Goal: Transaction & Acquisition: Purchase product/service

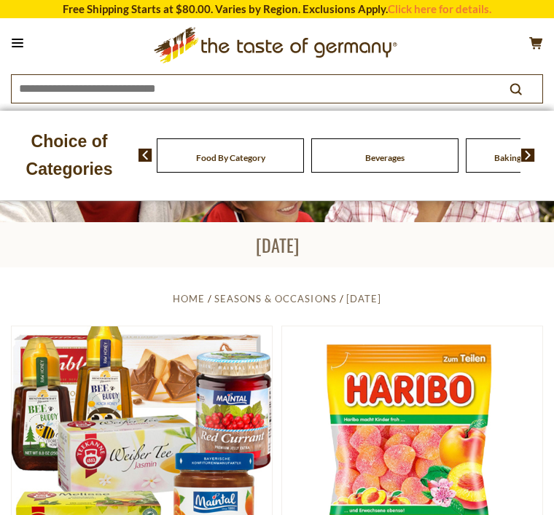
click at [203, 157] on div "Food By Category" at bounding box center [230, 155] width 147 height 34
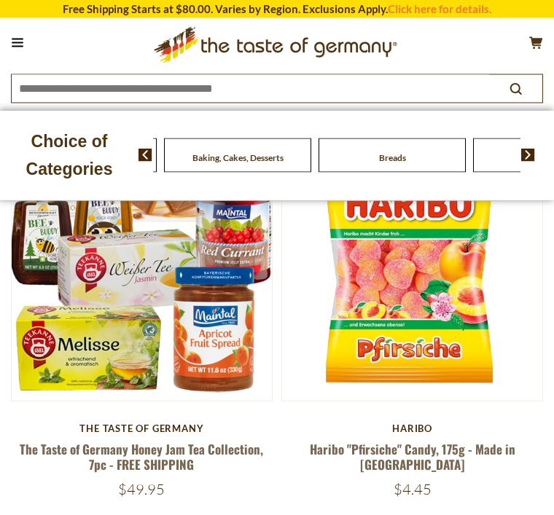
scroll to position [188, 0]
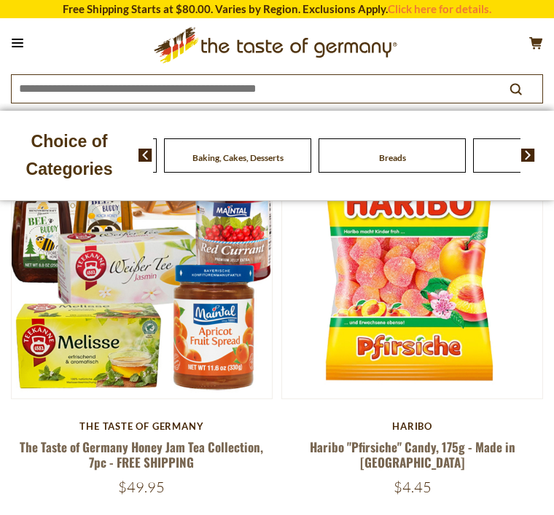
click at [149, 157] on img at bounding box center [145, 155] width 14 height 13
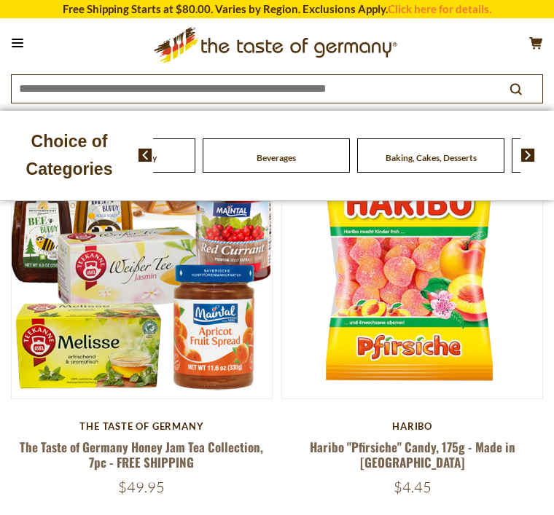
click at [525, 159] on img at bounding box center [528, 155] width 14 height 13
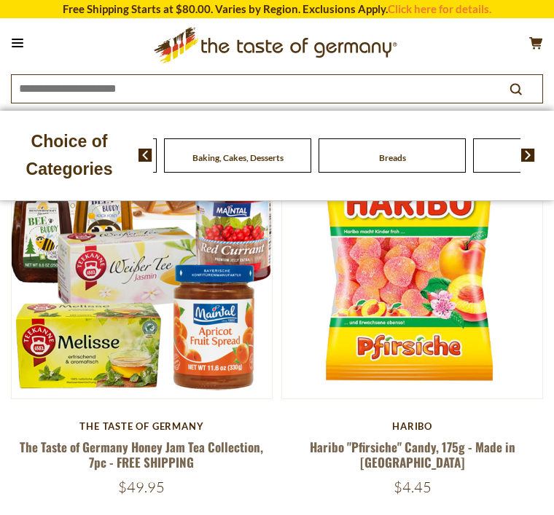
click at [544, 179] on div "Choice of Categories Food By Category Beverages Baking, Cakes, Desserts Breads …" at bounding box center [277, 156] width 554 height 90
click at [542, 150] on div "Food By Category Beverages Baking, Cakes, Desserts Breads Candy Cereal Cookies …" at bounding box center [345, 155] width 415 height 35
click at [525, 149] on img at bounding box center [528, 155] width 14 height 13
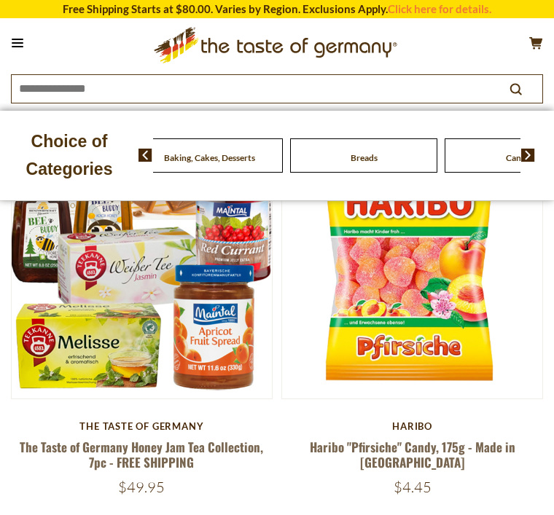
click at [523, 139] on div "Food By Category Beverages Baking, Cakes, Desserts Breads Candy Cereal Cookies …" at bounding box center [345, 155] width 415 height 35
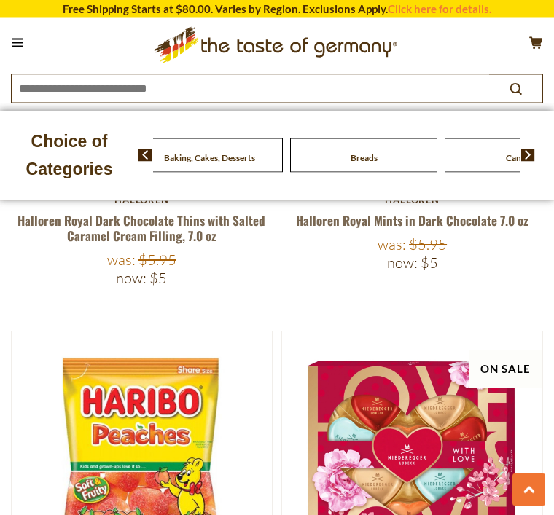
scroll to position [810, 0]
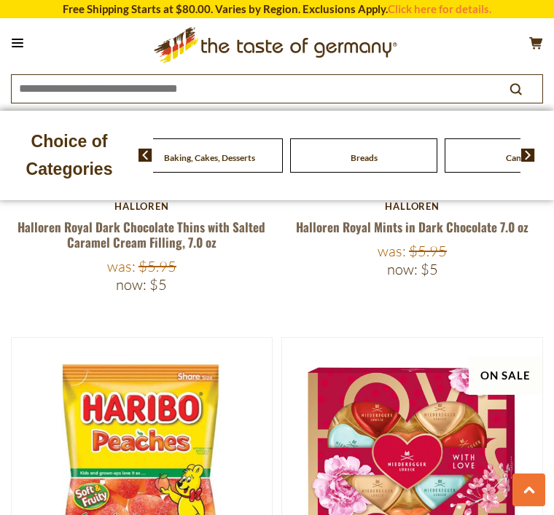
click at [133, 159] on span at bounding box center [139, 155] width 25 height 13
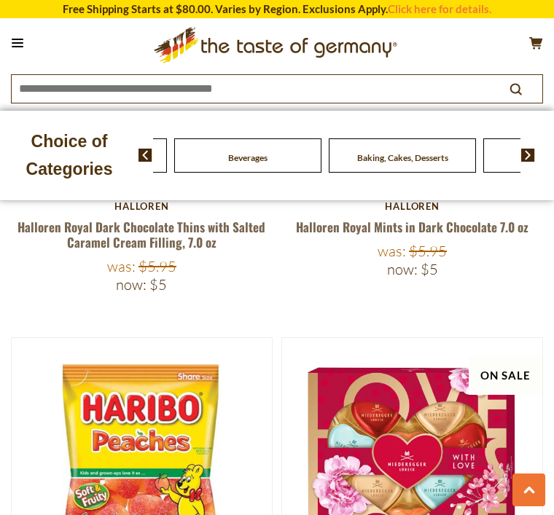
click at [132, 156] on span at bounding box center [139, 155] width 25 height 13
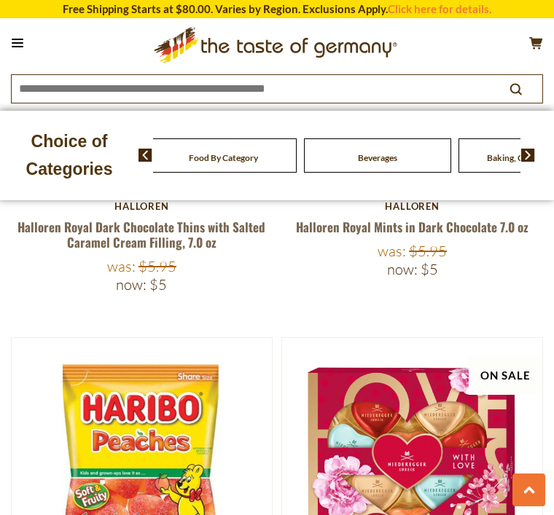
click at [146, 158] on img at bounding box center [145, 155] width 14 height 13
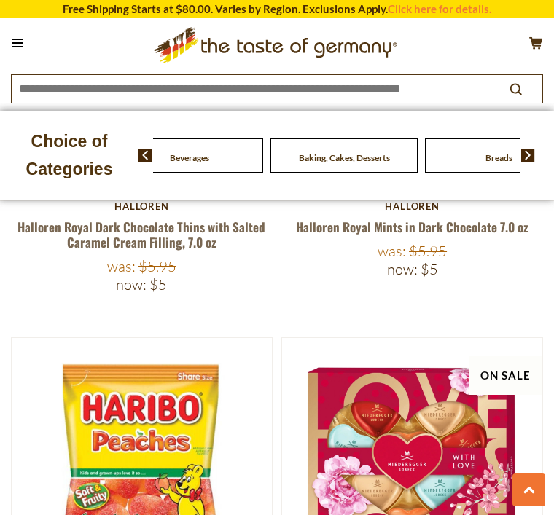
click at [523, 152] on img at bounding box center [528, 155] width 14 height 13
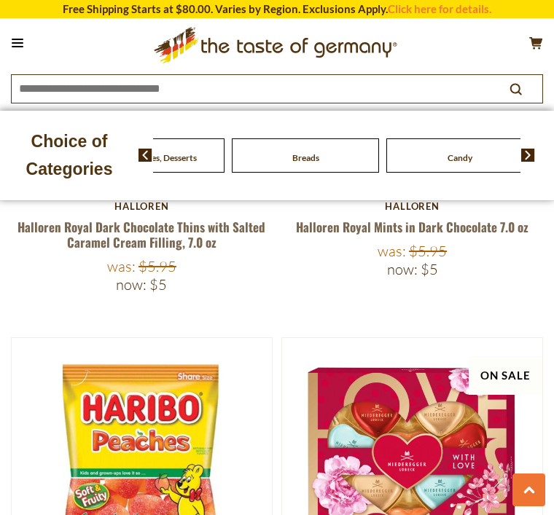
scroll to position [812, 0]
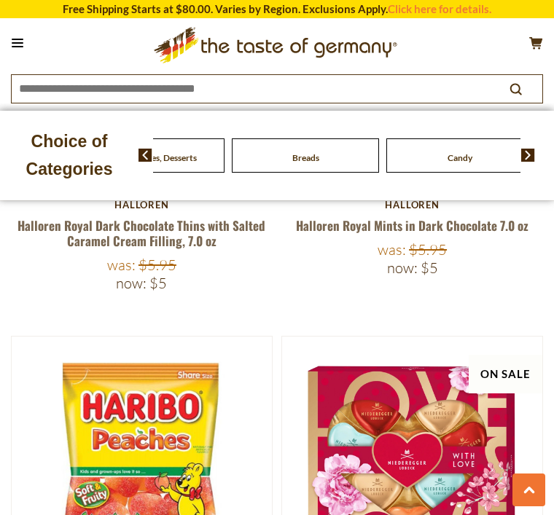
click at [522, 153] on img at bounding box center [528, 155] width 14 height 13
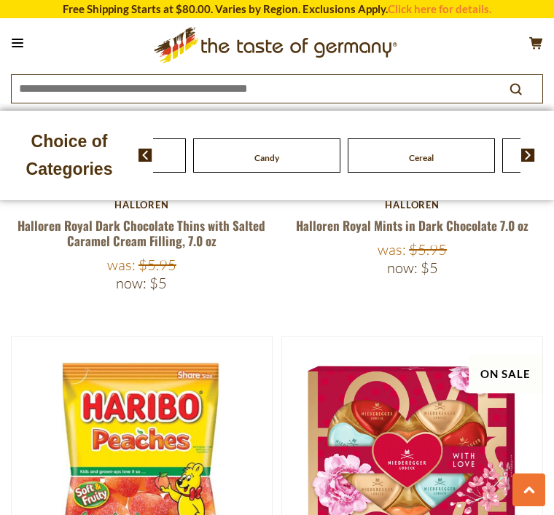
click at [523, 155] on img at bounding box center [528, 155] width 14 height 13
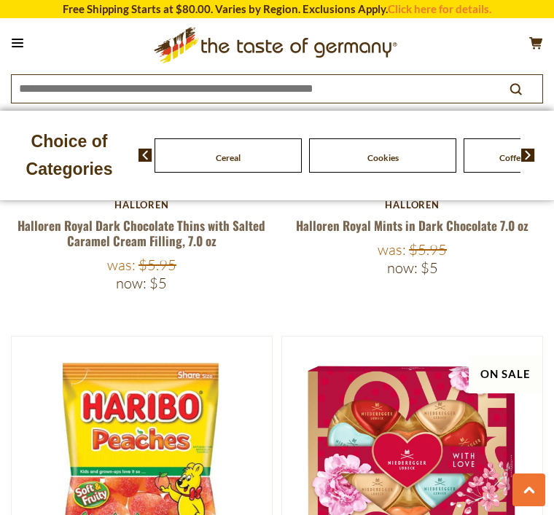
click at [525, 159] on img at bounding box center [528, 155] width 14 height 13
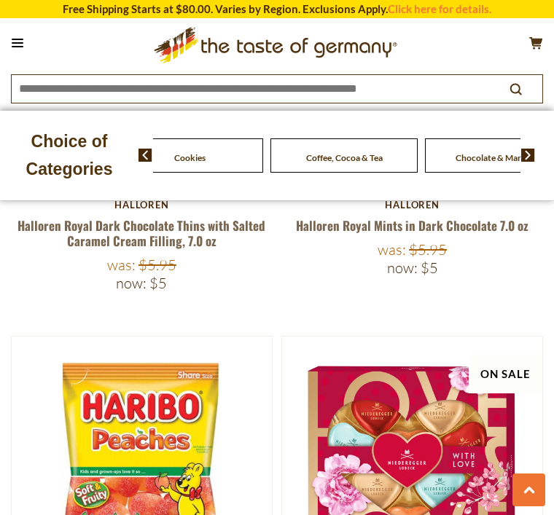
click at [524, 152] on img at bounding box center [528, 155] width 14 height 13
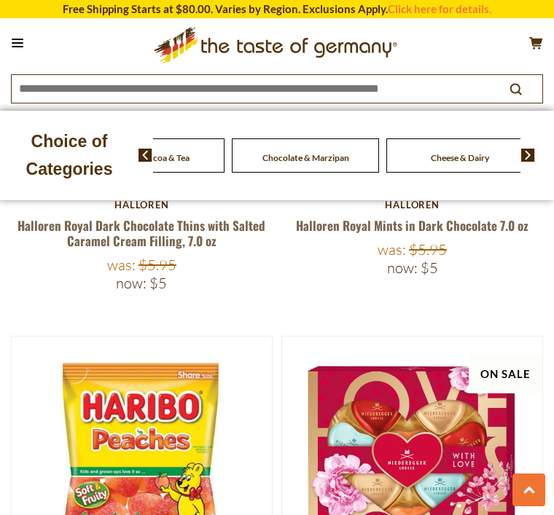
click at [524, 152] on img at bounding box center [528, 155] width 14 height 13
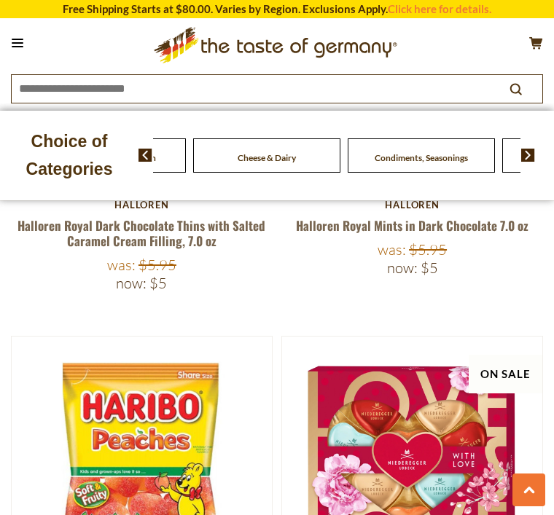
click at [523, 154] on img at bounding box center [528, 155] width 14 height 13
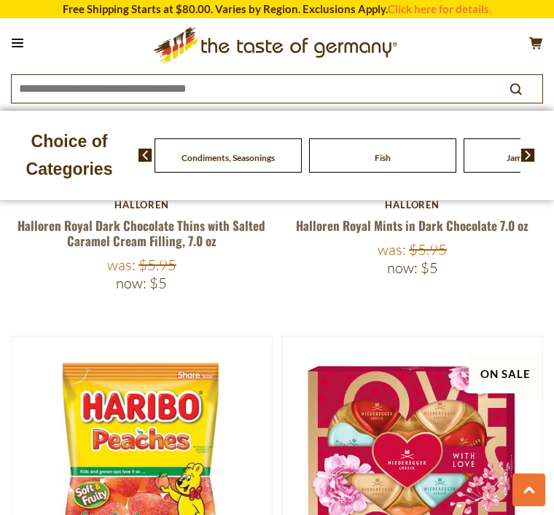
click at [525, 150] on img at bounding box center [528, 155] width 14 height 13
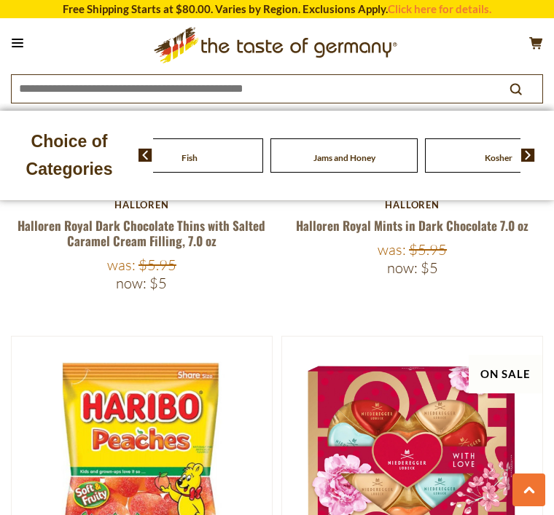
click at [525, 151] on img at bounding box center [528, 155] width 14 height 13
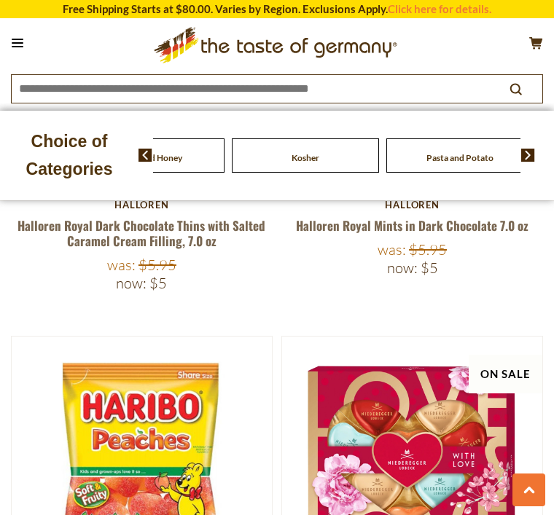
click at [523, 152] on img at bounding box center [528, 155] width 14 height 13
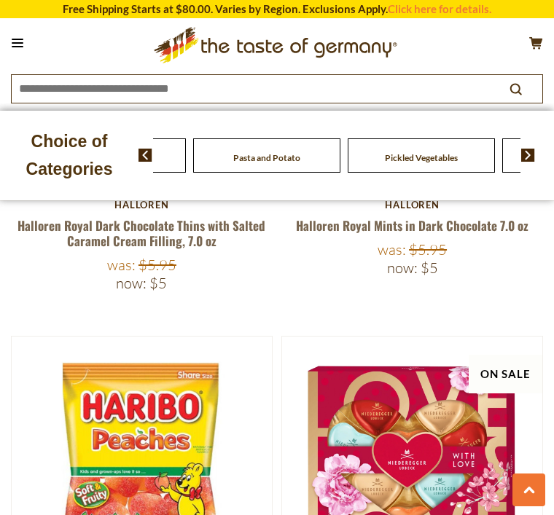
click at [522, 155] on img at bounding box center [528, 155] width 14 height 13
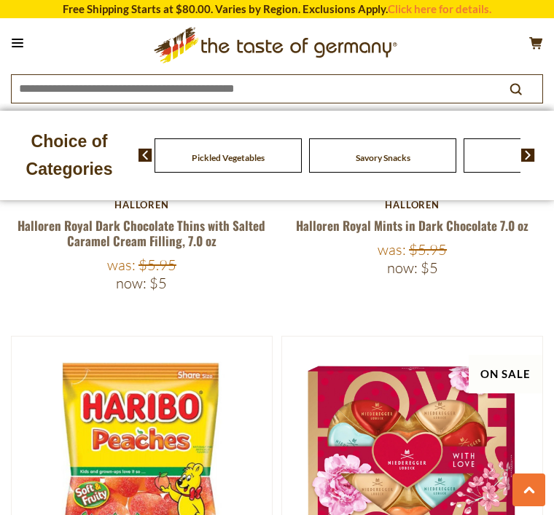
click at [522, 157] on img at bounding box center [528, 155] width 14 height 13
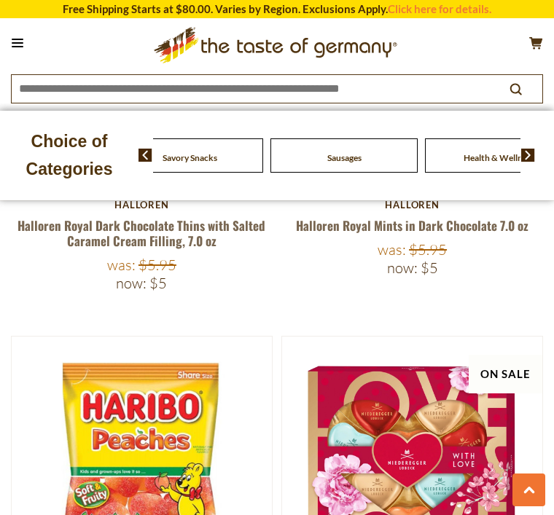
click at [524, 155] on img at bounding box center [528, 155] width 14 height 13
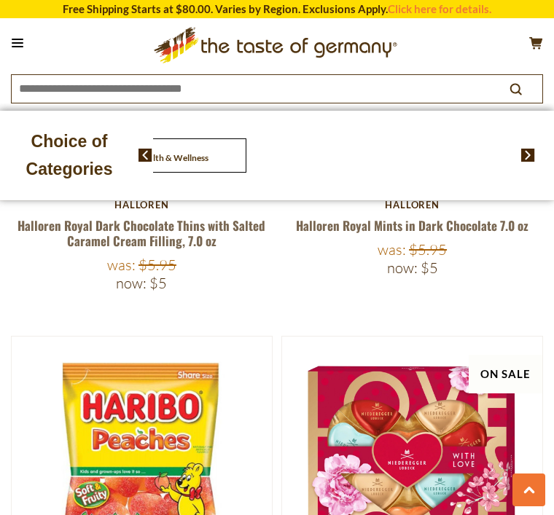
click at [208, 153] on span "Health & Wellness" at bounding box center [173, 157] width 71 height 11
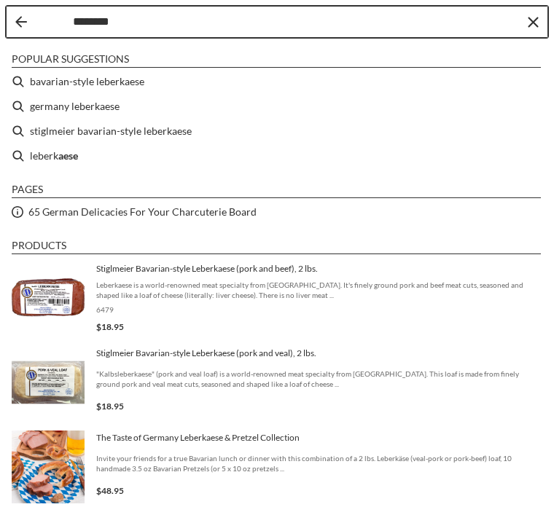
type input "*********"
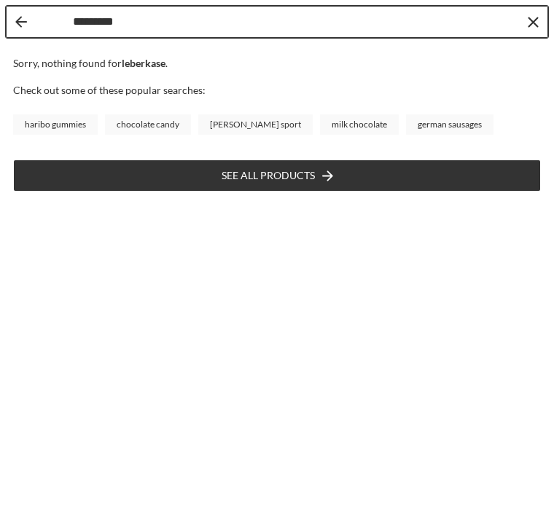
type input "*********"
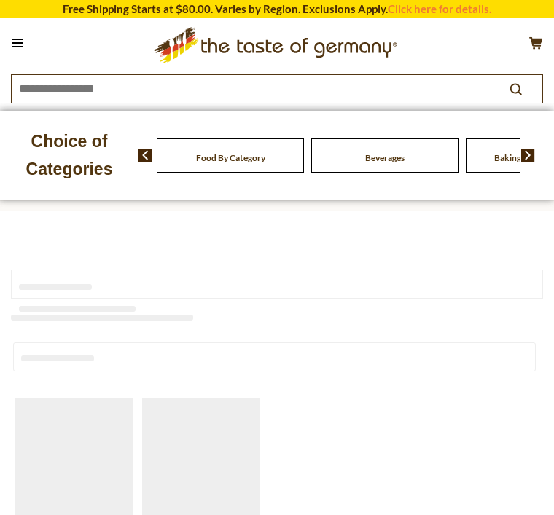
type input "*********"
